Goal: Entertainment & Leisure: Consume media (video, audio)

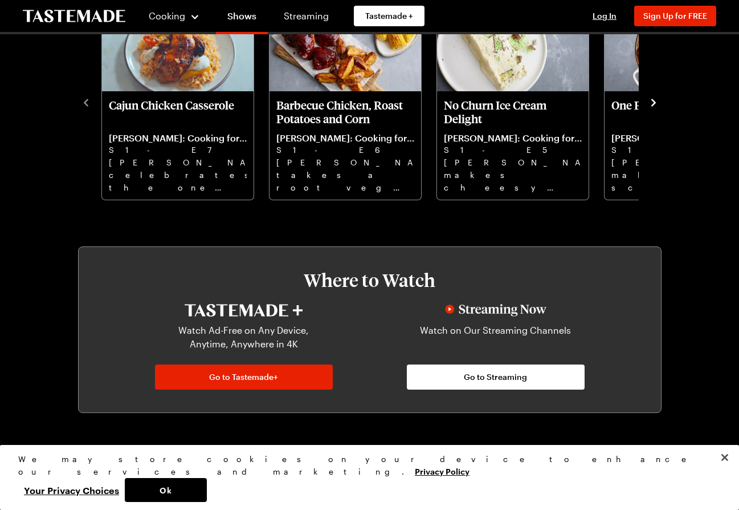
scroll to position [228, 0]
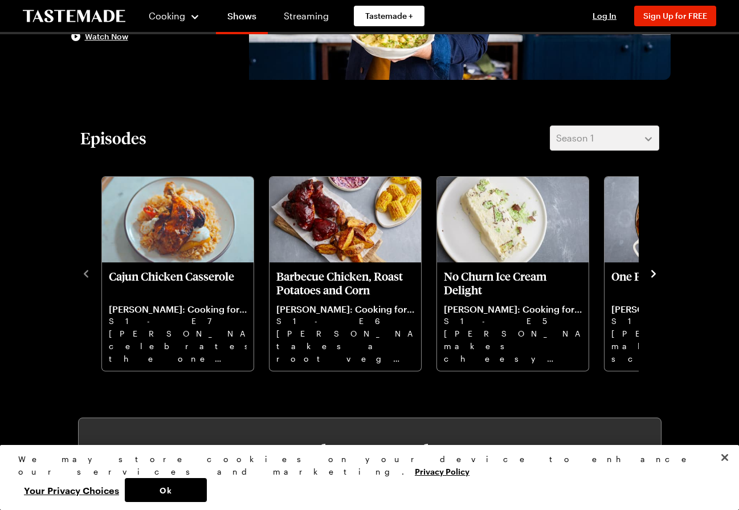
click at [654, 272] on icon "navigate to next item" at bounding box center [653, 273] width 5 height 7
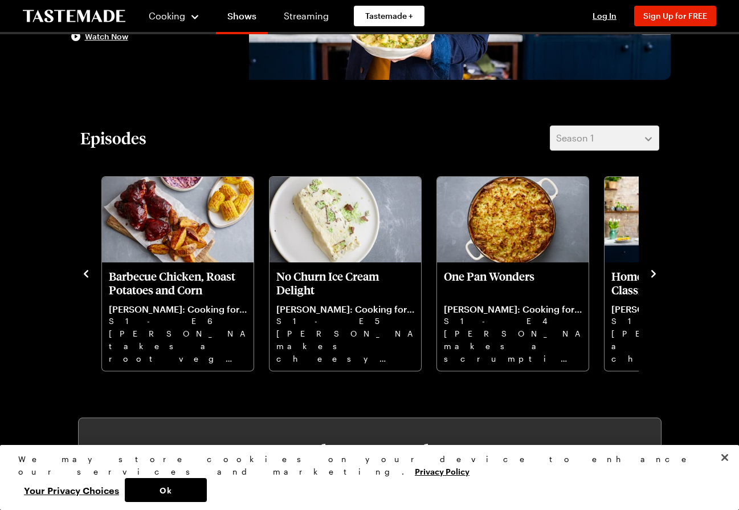
click at [654, 272] on icon "navigate to next item" at bounding box center [653, 273] width 5 height 7
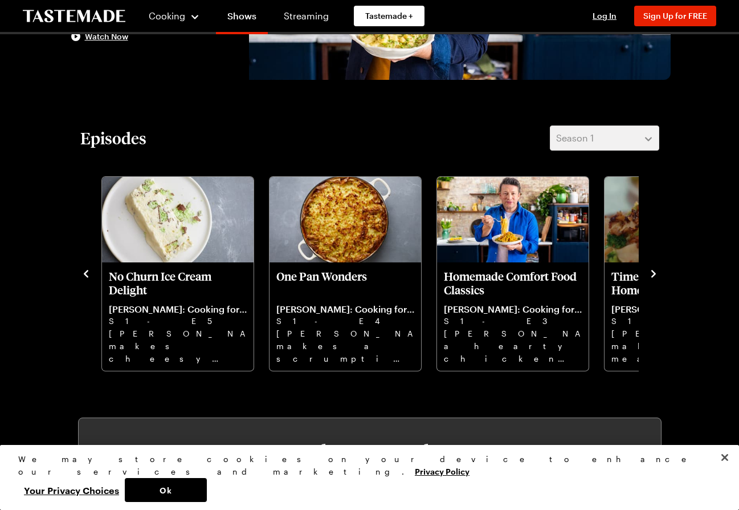
click at [654, 272] on icon "navigate to next item" at bounding box center [653, 273] width 5 height 7
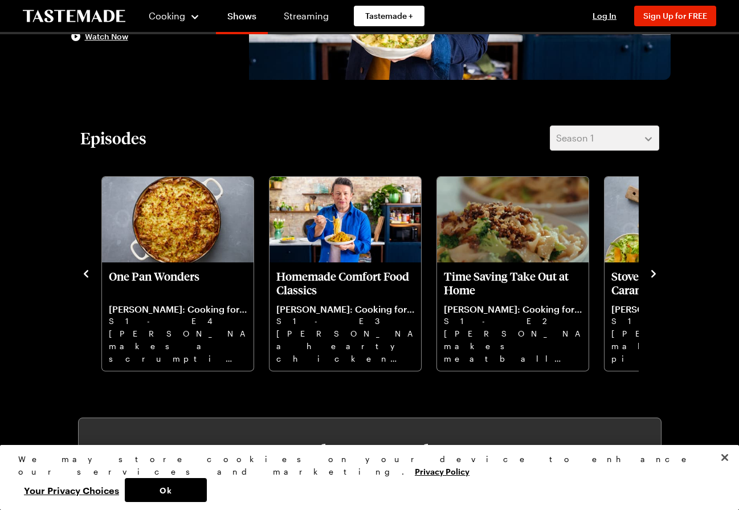
click at [654, 272] on icon "navigate to next item" at bounding box center [653, 273] width 5 height 7
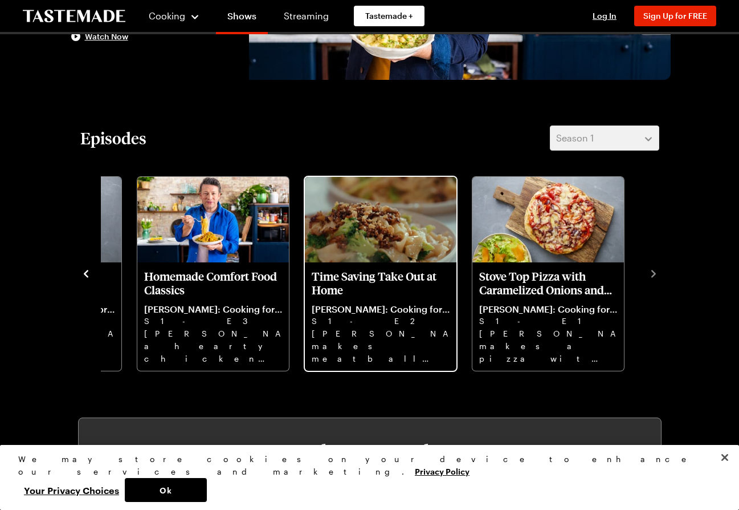
click at [366, 297] on link "Time Saving Take Out at Home [PERSON_NAME]: Cooking for Less S1 - E2 [PERSON_NA…" at bounding box center [381, 316] width 138 height 95
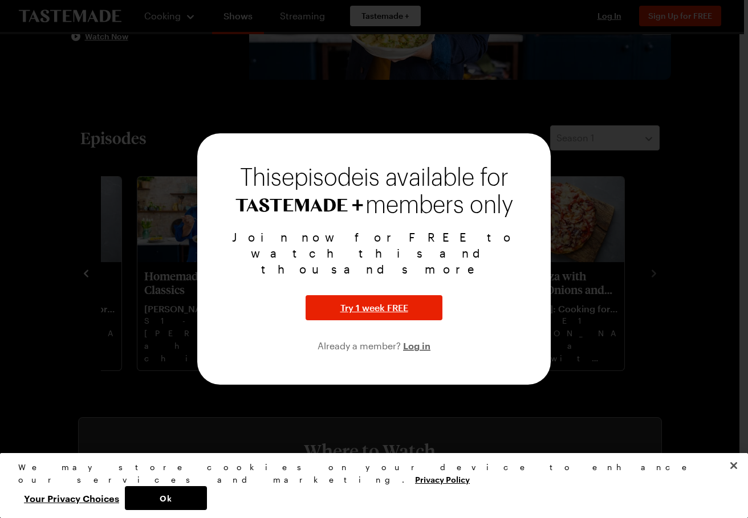
click at [602, 251] on div at bounding box center [374, 259] width 748 height 518
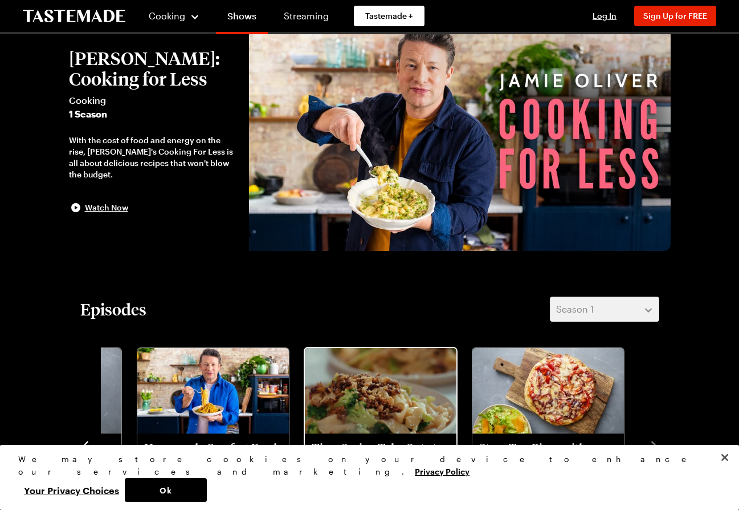
scroll to position [0, 0]
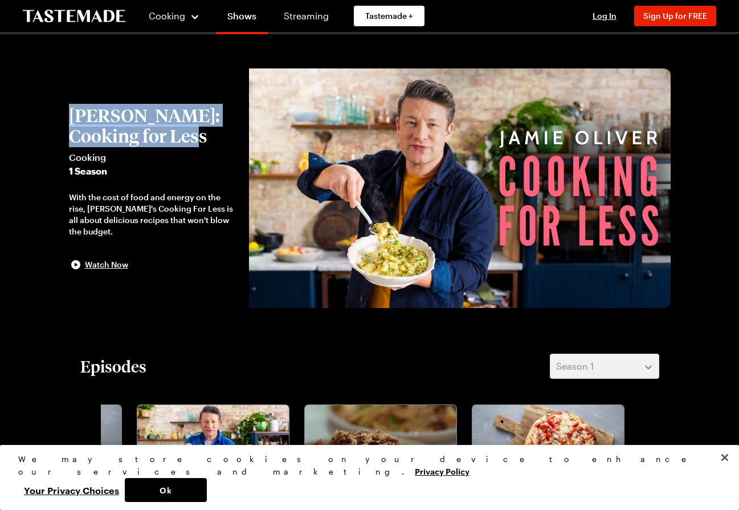
drag, startPoint x: 66, startPoint y: 108, endPoint x: 209, endPoint y: 141, distance: 146.3
click at [156, 155] on span "Cooking" at bounding box center [153, 157] width 169 height 14
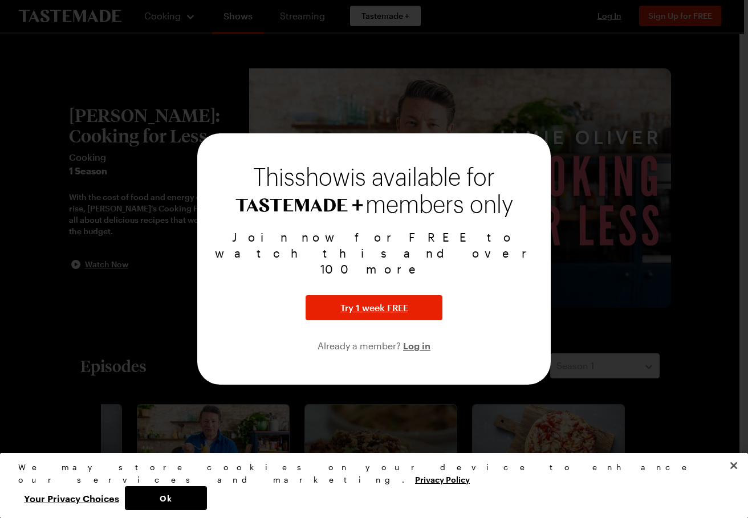
click at [146, 234] on div at bounding box center [374, 259] width 748 height 518
